Goal: Navigation & Orientation: Find specific page/section

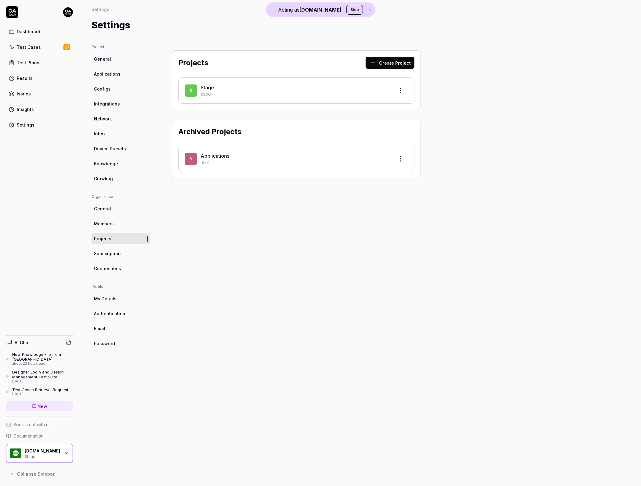
click at [45, 62] on link "Test Plans" at bounding box center [39, 63] width 67 height 12
